Goal: Find specific page/section: Find specific page/section

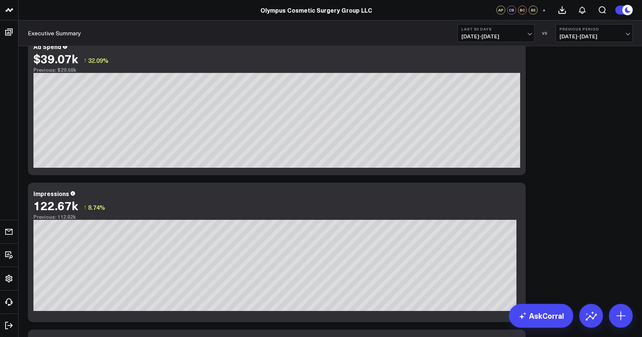
scroll to position [246, 0]
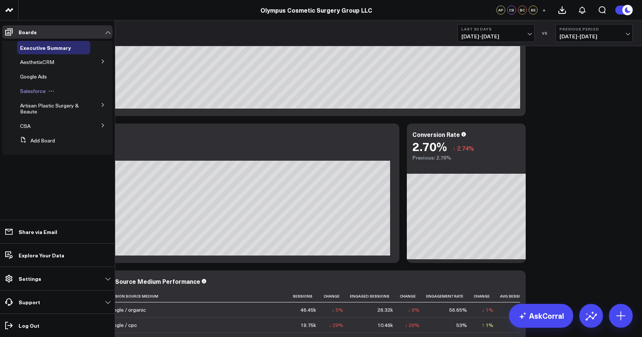
click at [36, 94] on span "Salesforce" at bounding box center [33, 90] width 26 height 7
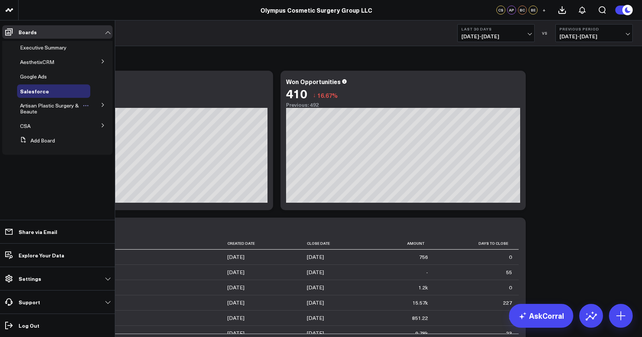
click at [34, 107] on span "Artisan Plastic Surgery & Beaute" at bounding box center [49, 108] width 59 height 13
click at [41, 108] on span "Artisan Plastic Surgery & Beaute" at bounding box center [49, 108] width 59 height 13
click at [53, 108] on span "Artisan Plastic Surgery & Beaute" at bounding box center [49, 108] width 59 height 13
click at [44, 108] on span "Artisan Plastic Surgery & Beaute" at bounding box center [49, 108] width 59 height 13
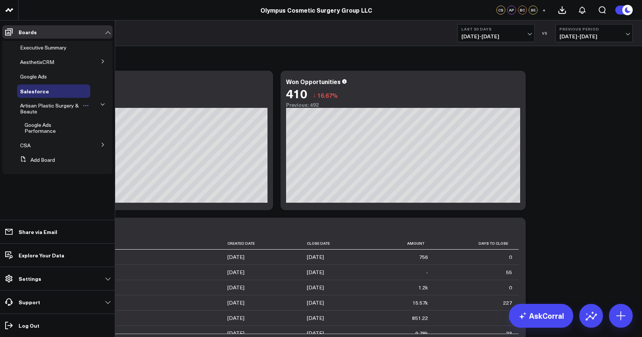
click at [44, 108] on span "Artisan Plastic Surgery & Beaute" at bounding box center [49, 108] width 59 height 13
click at [30, 126] on button at bounding box center [35, 126] width 11 height 6
click at [84, 124] on div "CSA Edit Name Delete Board" at bounding box center [53, 125] width 73 height 13
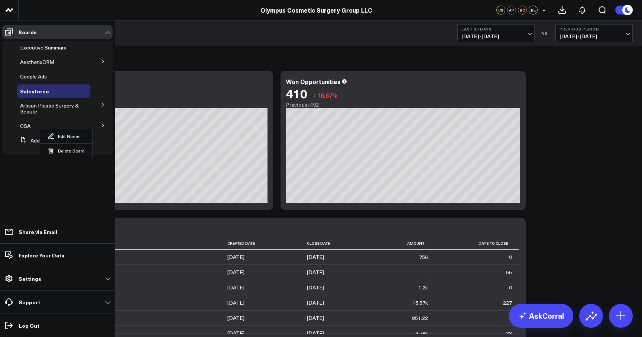
click at [104, 106] on icon at bounding box center [103, 105] width 4 height 4
click at [38, 125] on span "Google Ads Performance" at bounding box center [40, 127] width 31 height 13
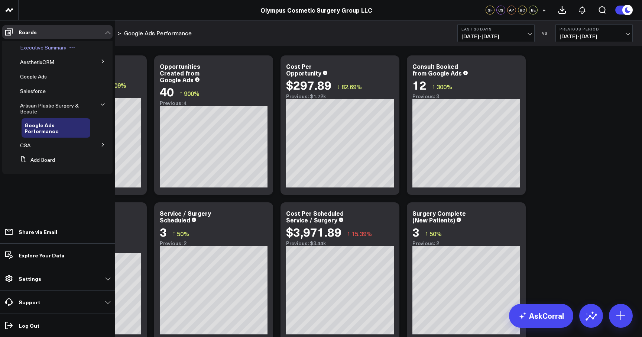
click at [39, 48] on span "Executive Summary" at bounding box center [43, 47] width 46 height 7
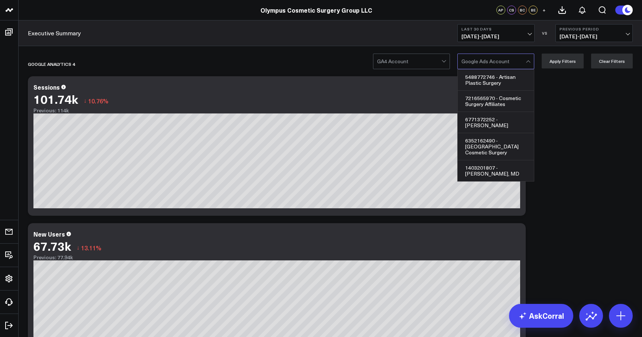
click at [523, 64] on div at bounding box center [494, 61] width 64 height 15
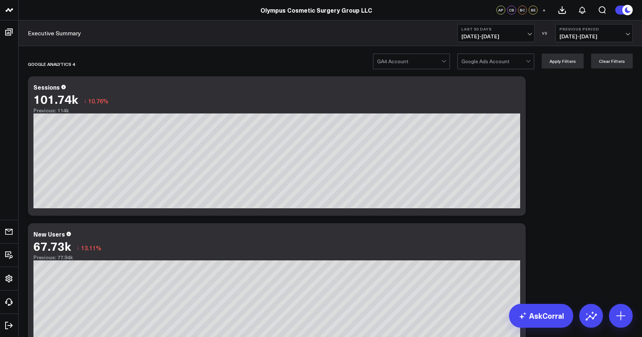
click at [442, 64] on div at bounding box center [409, 61] width 64 height 15
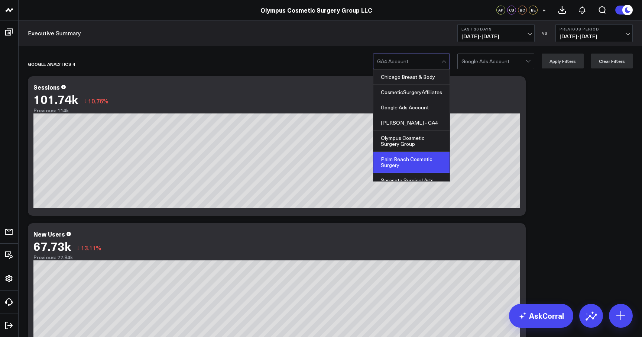
click at [411, 163] on div "Palm Beach Cosmetic Surgery" at bounding box center [412, 162] width 76 height 21
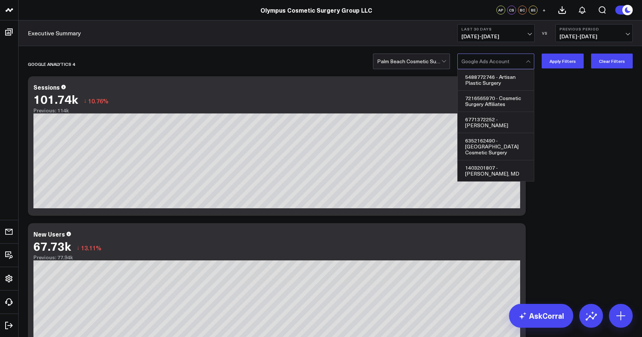
click at [530, 59] on div at bounding box center [529, 61] width 6 height 15
click at [504, 133] on div "6352162490 - [GEOGRAPHIC_DATA] Cosmetic Surgery" at bounding box center [496, 146] width 76 height 27
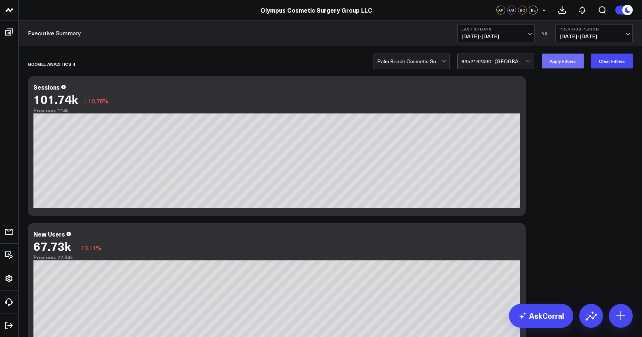
click at [560, 62] on button "Apply Filters" at bounding box center [563, 61] width 42 height 15
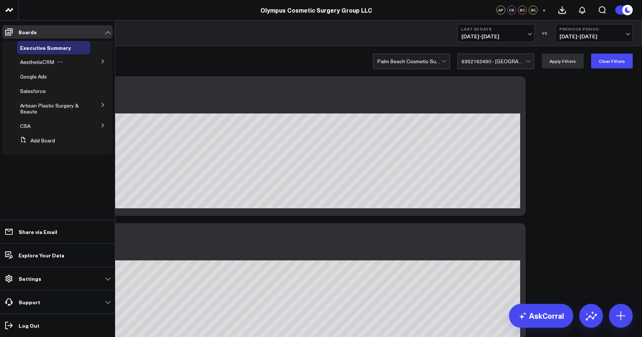
click at [39, 66] on div "AesthetixCRM" at bounding box center [53, 61] width 73 height 13
click at [48, 62] on span "AesthetixCRM" at bounding box center [37, 61] width 34 height 7
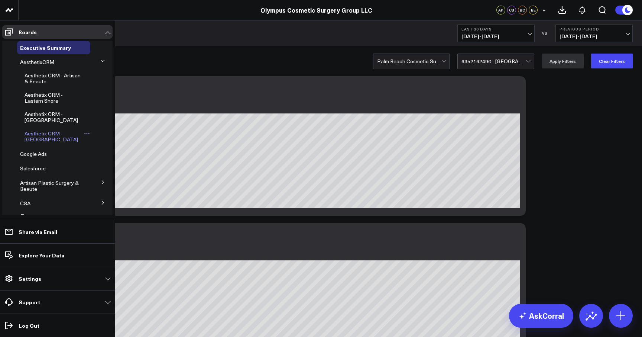
click at [40, 132] on span "Aesthetix CRM - [GEOGRAPHIC_DATA]" at bounding box center [52, 136] width 54 height 13
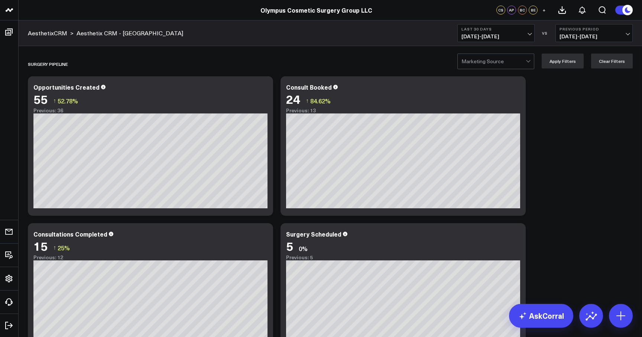
click at [528, 64] on div "Marketing Source" at bounding box center [496, 62] width 77 height 16
click at [566, 136] on div "SURGERY PIPELINE Modify via AI Copy link to widget Ask support Remove Create li…" at bounding box center [330, 282] width 612 height 461
